Goal: Information Seeking & Learning: Learn about a topic

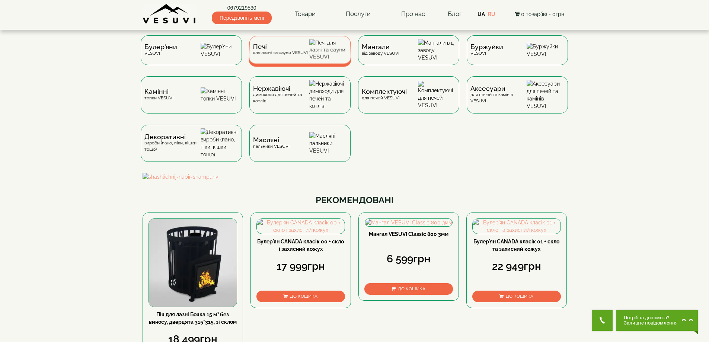
click at [287, 50] on span "Печі" at bounding box center [280, 47] width 55 height 6
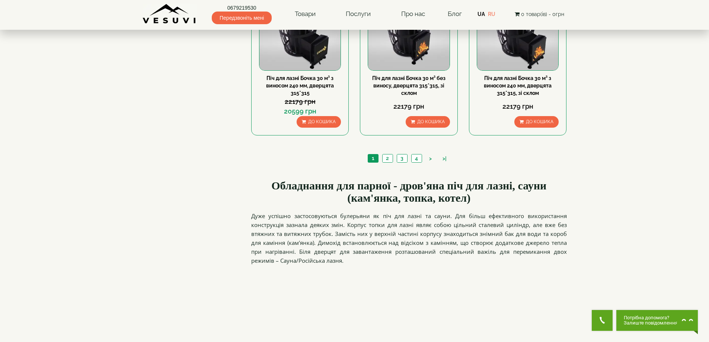
scroll to position [931, 0]
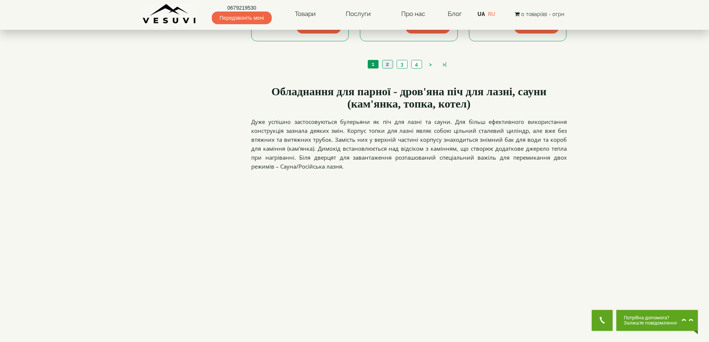
click at [384, 61] on link "2" at bounding box center [387, 64] width 10 height 8
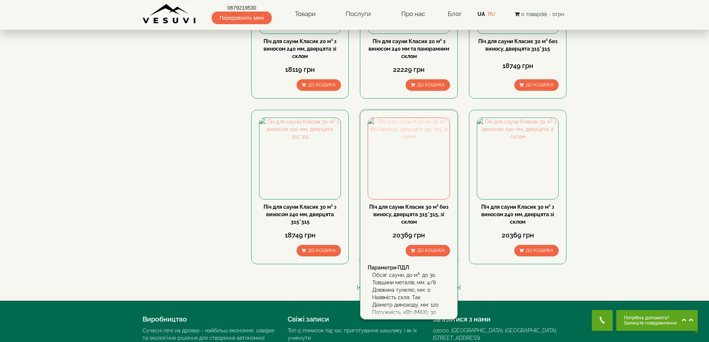
scroll to position [782, 0]
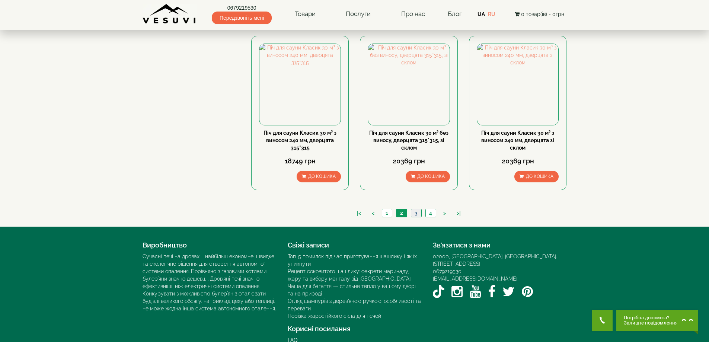
click at [416, 212] on link "3" at bounding box center [416, 213] width 10 height 8
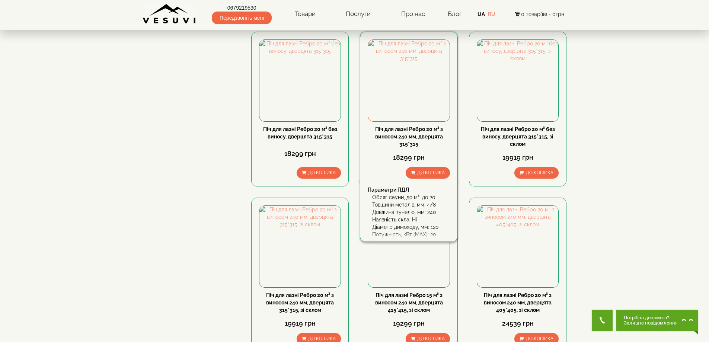
scroll to position [521, 0]
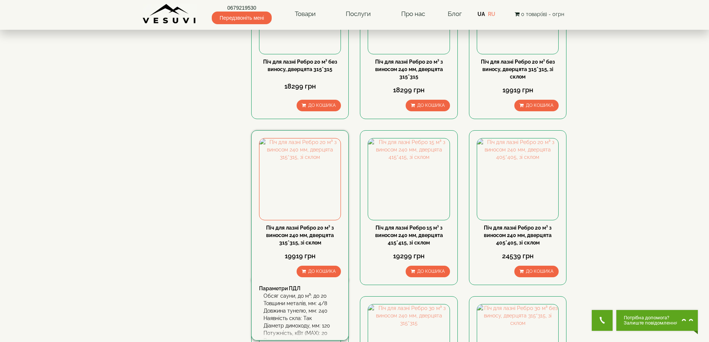
click at [301, 230] on link "Піч для лазні Ребро 20 м³ з виносом 240 мм, дверцята 315*315, зі склом" at bounding box center [300, 235] width 68 height 21
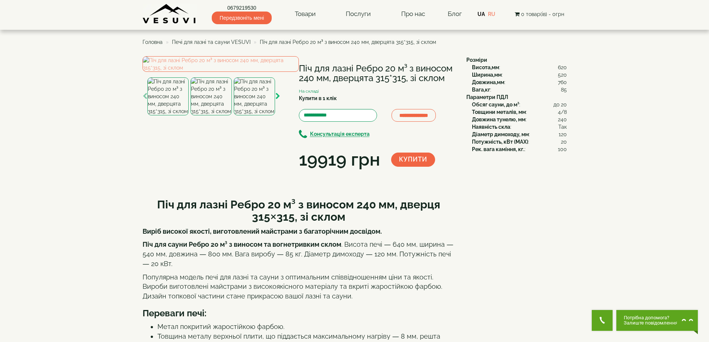
click at [276, 100] on icon "button" at bounding box center [278, 96] width 5 height 7
click at [264, 115] on img at bounding box center [254, 96] width 41 height 38
click at [223, 72] on img at bounding box center [221, 64] width 156 height 16
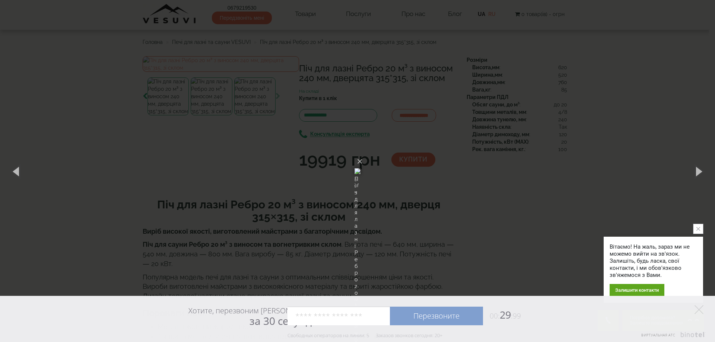
click at [360, 153] on img at bounding box center [357, 171] width 6 height 36
click at [360, 188] on img at bounding box center [357, 171] width 6 height 36
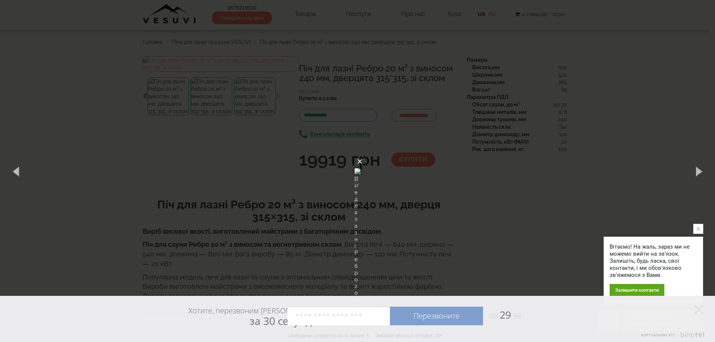
click at [363, 153] on button "×" at bounding box center [360, 161] width 6 height 16
